Goal: Task Accomplishment & Management: Complete application form

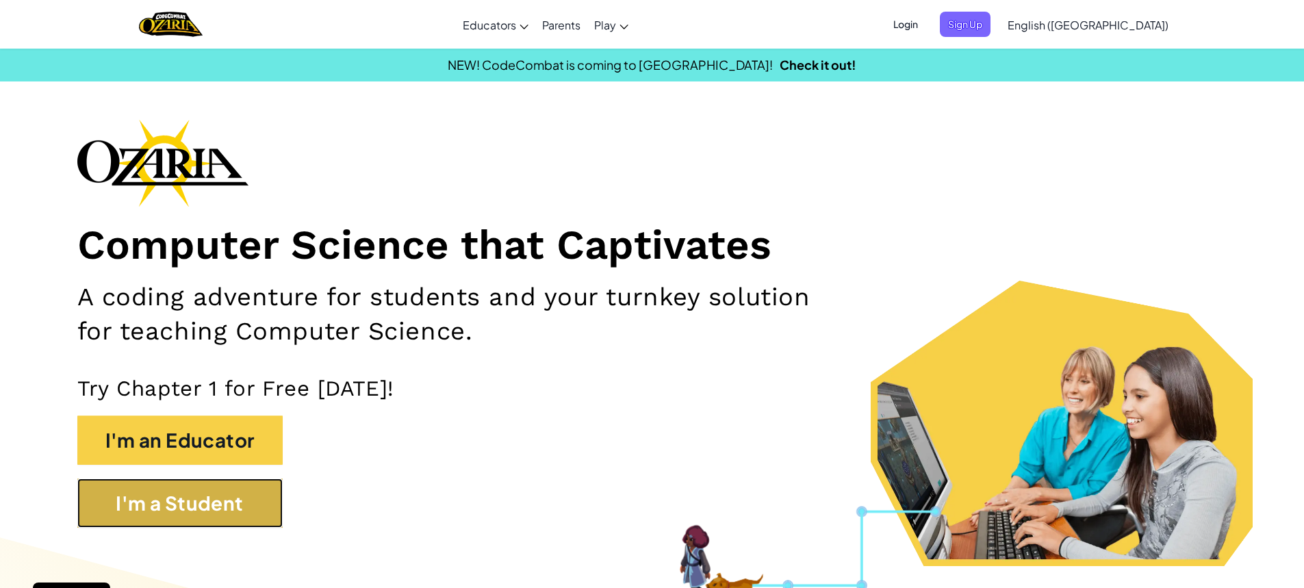
click at [133, 500] on button "I'm a Student" at bounding box center [179, 502] width 205 height 49
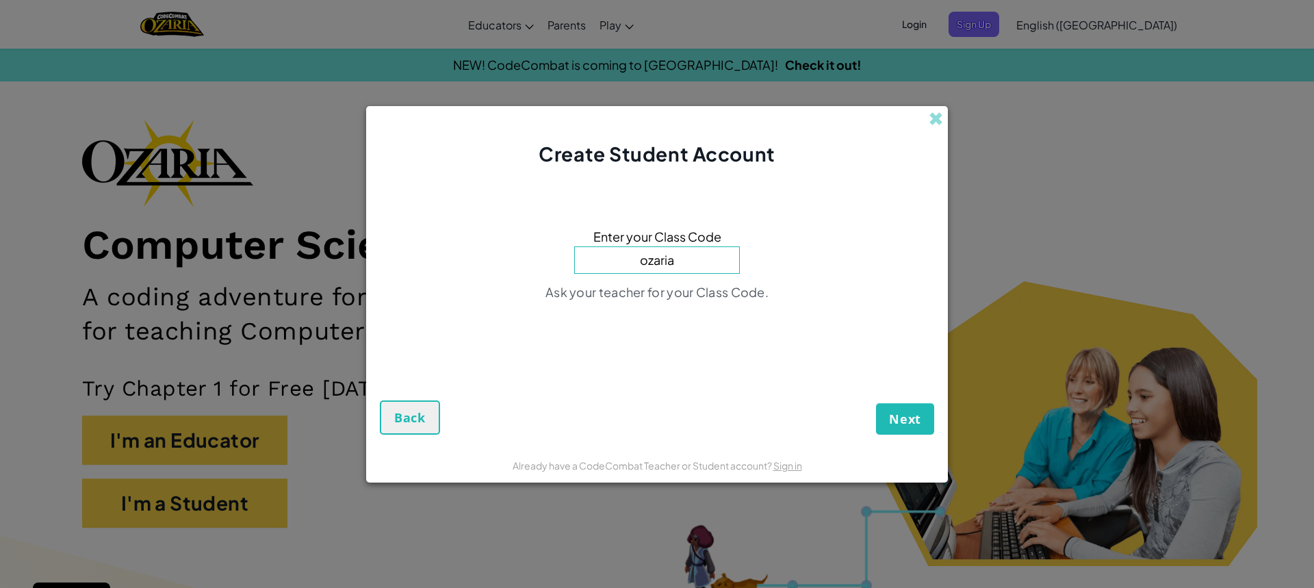
type input "ozaria"
click at [876, 403] on button "Next" at bounding box center [905, 418] width 58 height 31
drag, startPoint x: 680, startPoint y: 257, endPoint x: 403, endPoint y: 242, distance: 277.5
click at [403, 242] on div "Enter your Class Code ozaria No classes exist with this Class Code. Check your …" at bounding box center [657, 268] width 554 height 174
click at [942, 122] on span at bounding box center [936, 119] width 14 height 14
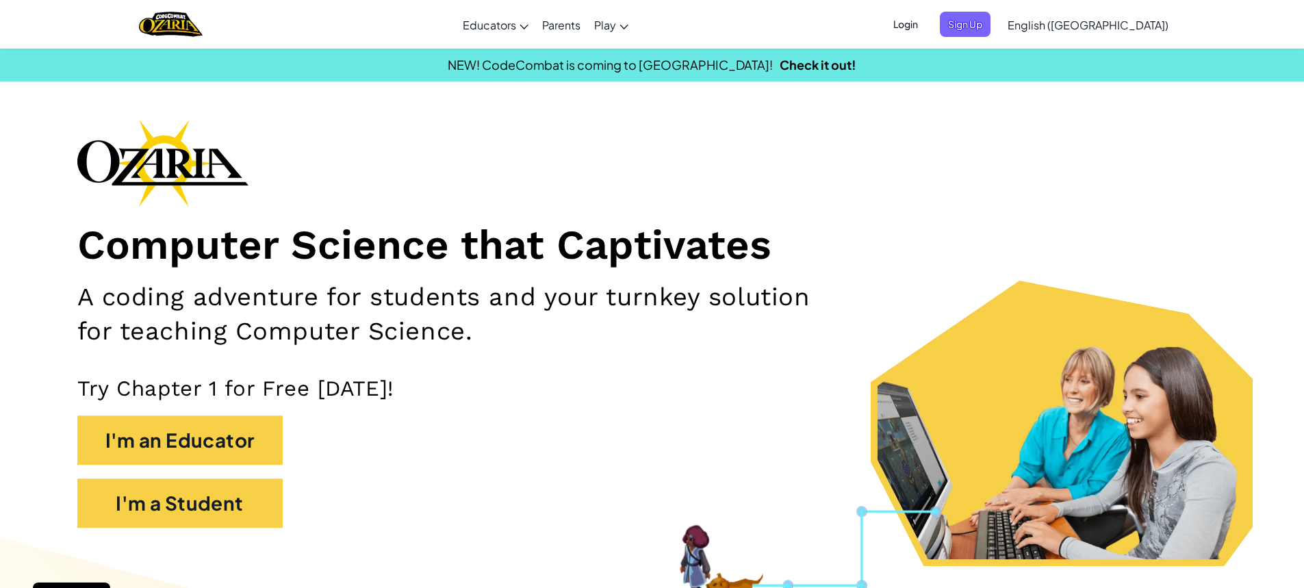
click at [926, 20] on span "Login" at bounding box center [905, 24] width 41 height 25
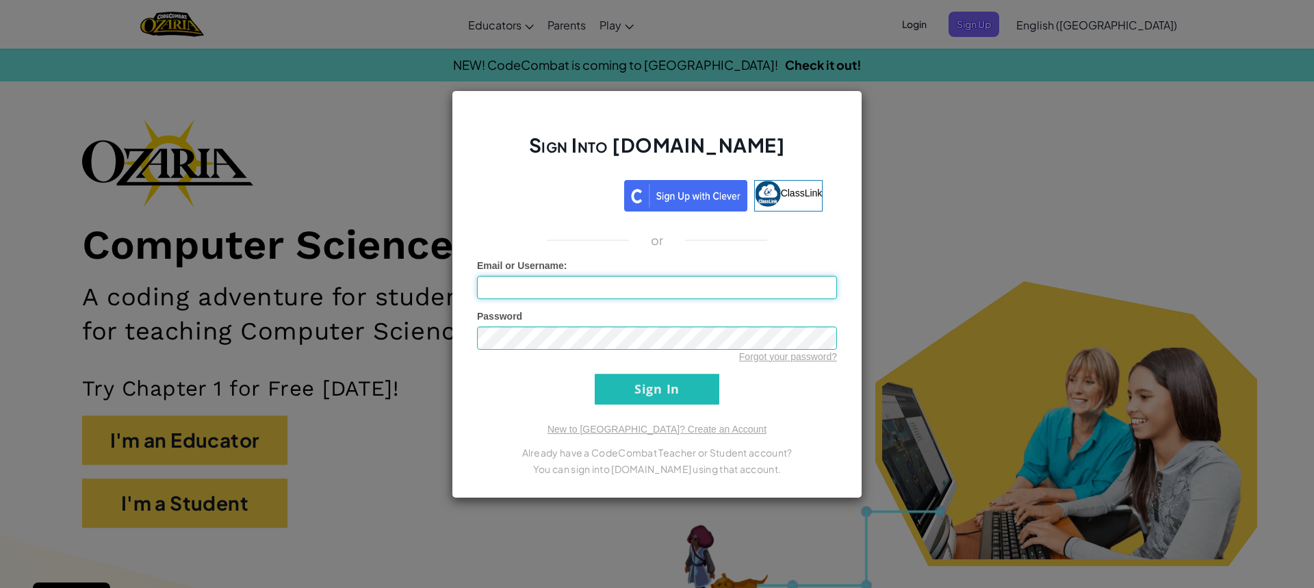
type input "ReggieE6767676"
click at [664, 393] on input "Sign In" at bounding box center [657, 389] width 125 height 31
